Goal: Find specific page/section

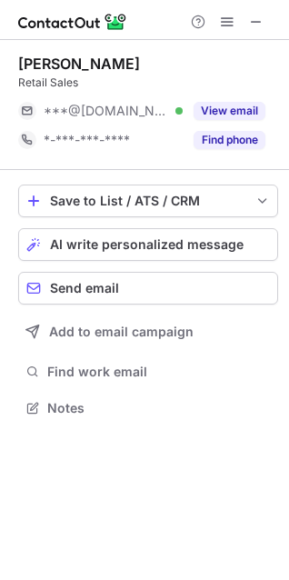
scroll to position [394, 289]
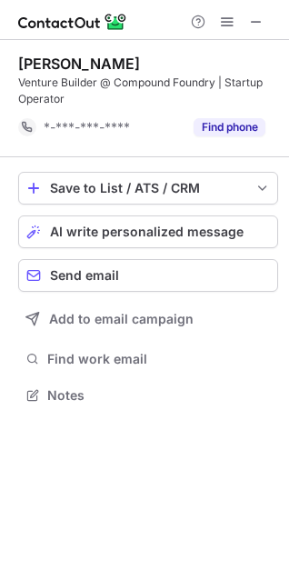
scroll to position [382, 289]
